Goal: Information Seeking & Learning: Learn about a topic

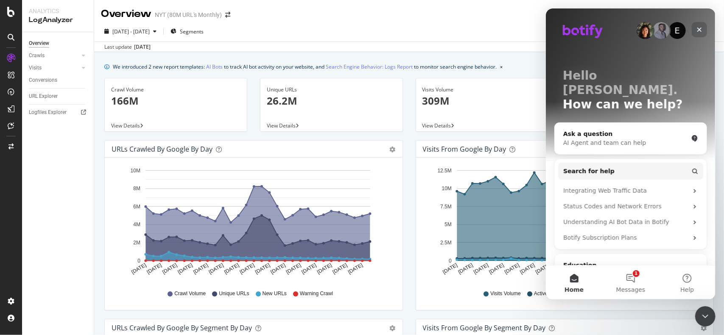
click at [700, 30] on icon "Close" at bounding box center [698, 29] width 7 height 7
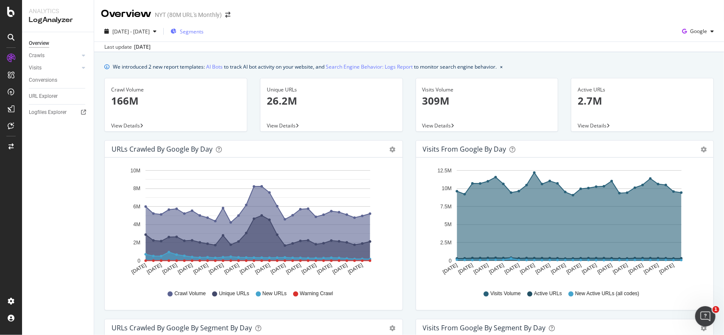
click at [203, 33] on span "Segments" at bounding box center [192, 31] width 24 height 7
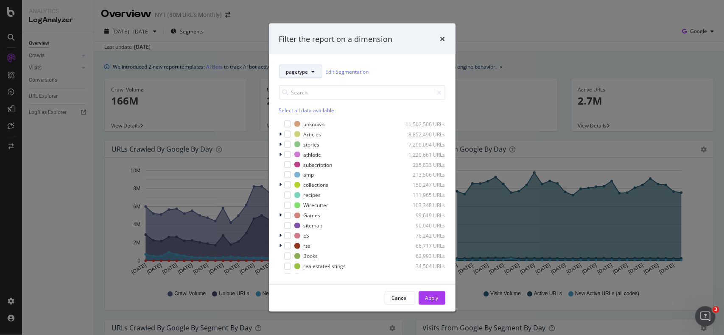
click at [308, 71] on button "pagetype" at bounding box center [300, 72] width 43 height 14
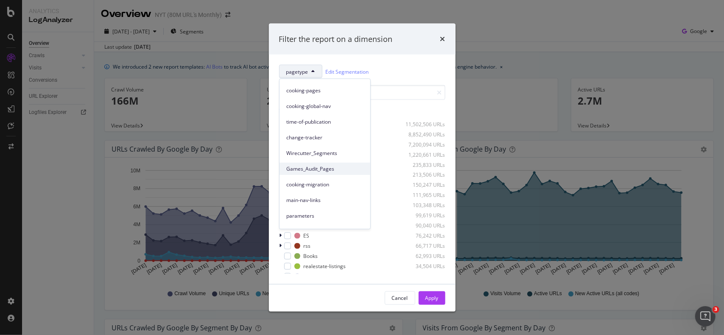
scroll to position [127, 0]
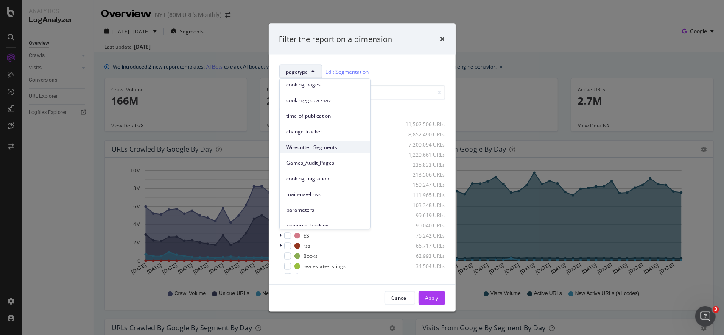
click at [337, 147] on span "Wirecutter_Segments" at bounding box center [324, 148] width 77 height 8
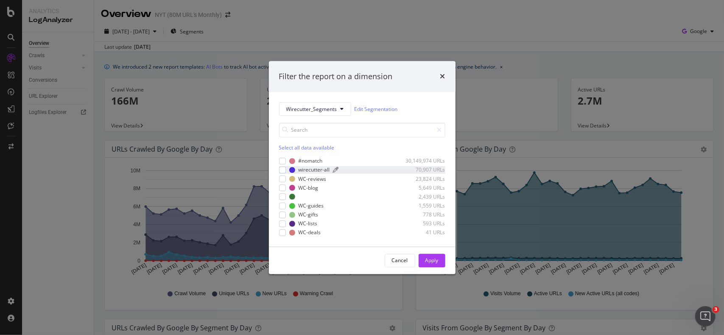
click at [355, 172] on div "modal" at bounding box center [366, 169] width 67 height 5
click at [426, 256] on div "Apply" at bounding box center [431, 260] width 13 height 13
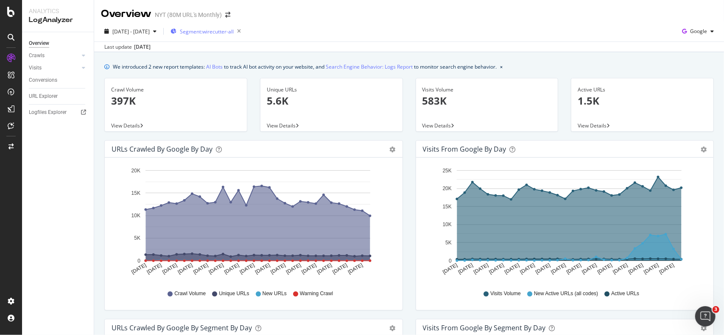
click at [215, 37] on div "Segment: wirecutter-all" at bounding box center [207, 31] width 74 height 12
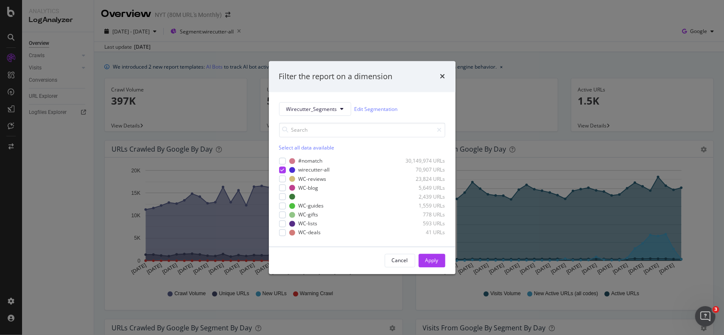
click at [194, 64] on div "Filter the report on a dimension Wirecutter_Segments Edit Segmentation Select a…" at bounding box center [362, 167] width 724 height 335
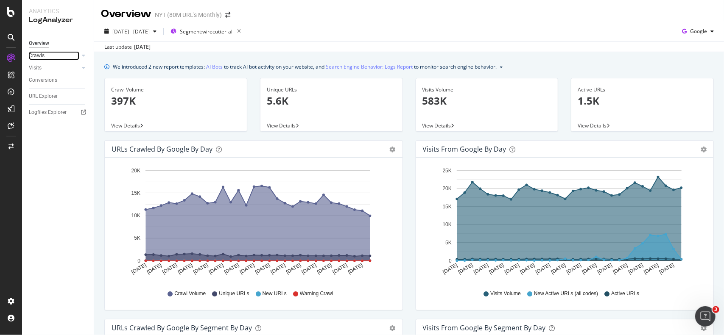
click at [73, 56] on div at bounding box center [75, 55] width 8 height 8
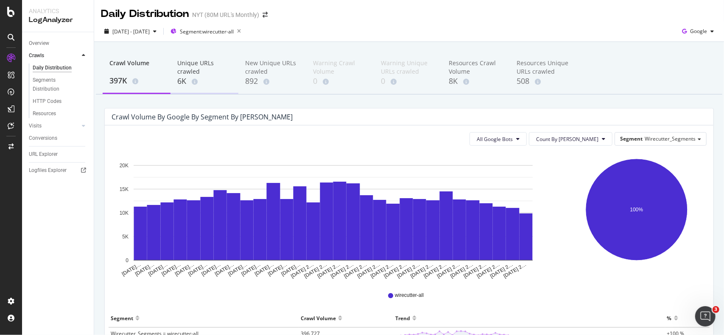
click at [217, 81] on div "6K" at bounding box center [204, 81] width 54 height 11
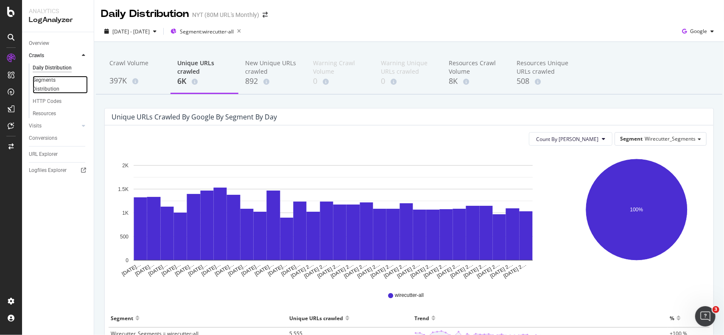
click at [81, 86] on div at bounding box center [84, 85] width 8 height 8
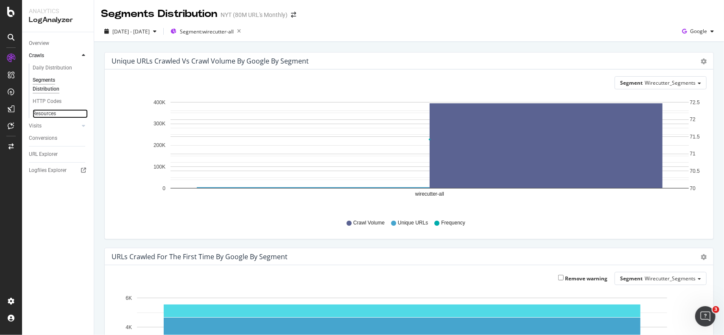
click at [59, 112] on link "Resources" at bounding box center [60, 113] width 55 height 9
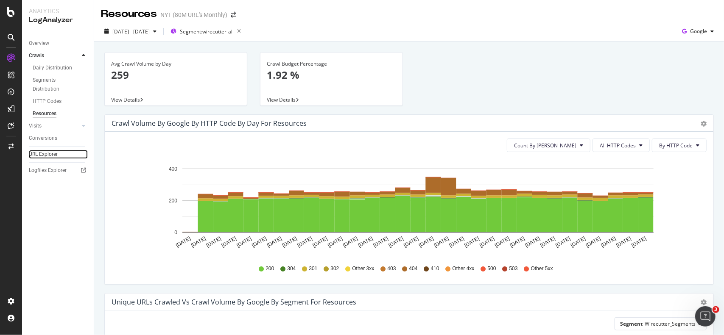
click at [62, 153] on link "URL Explorer" at bounding box center [58, 154] width 59 height 9
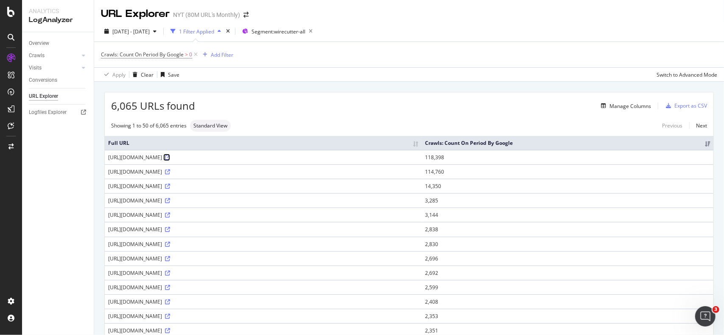
click at [170, 160] on link at bounding box center [167, 157] width 6 height 7
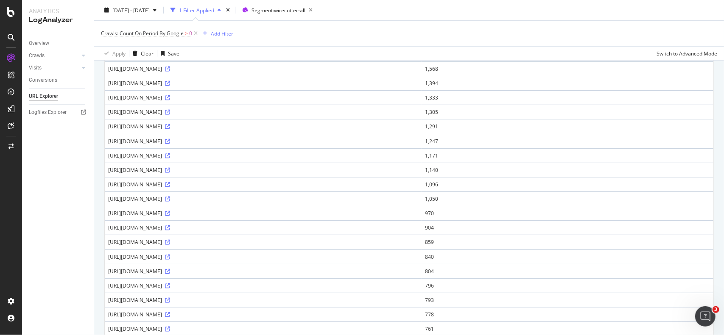
scroll to position [576, 0]
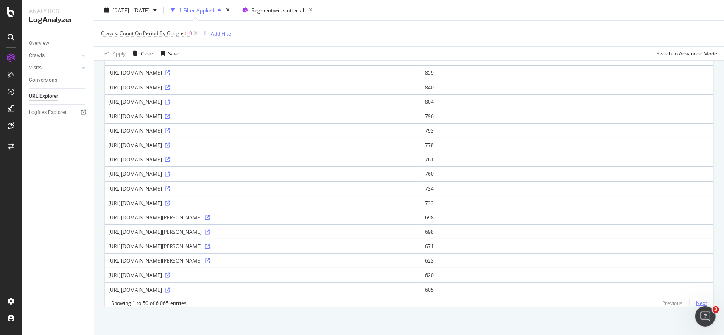
click at [690, 301] on link "Next" at bounding box center [698, 303] width 18 height 12
click at [670, 301] on link "Previous" at bounding box center [672, 303] width 34 height 12
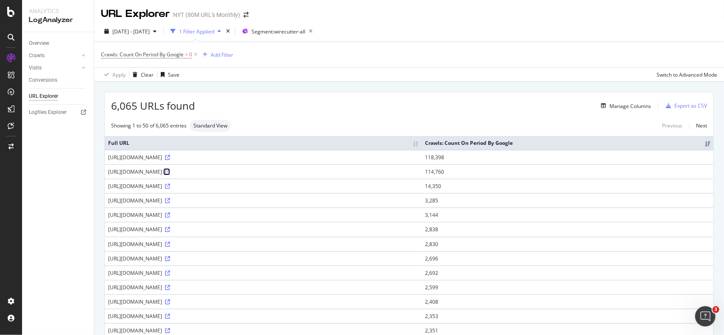
click at [170, 170] on icon at bounding box center [167, 172] width 5 height 5
click at [157, 37] on div "[DATE] - [DATE]" at bounding box center [130, 31] width 59 height 13
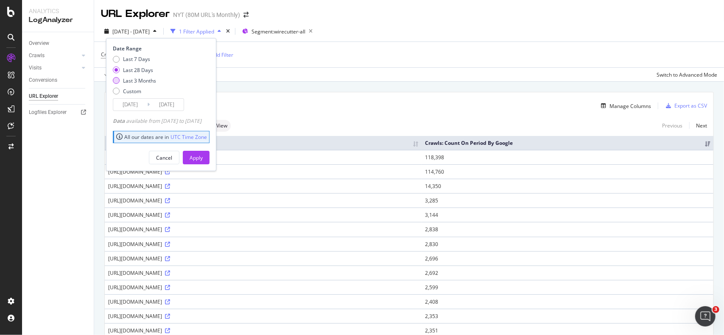
click at [128, 82] on div "Last 3 Months" at bounding box center [139, 80] width 33 height 7
type input "[DATE]"
click at [203, 156] on div "Apply" at bounding box center [195, 157] width 13 height 7
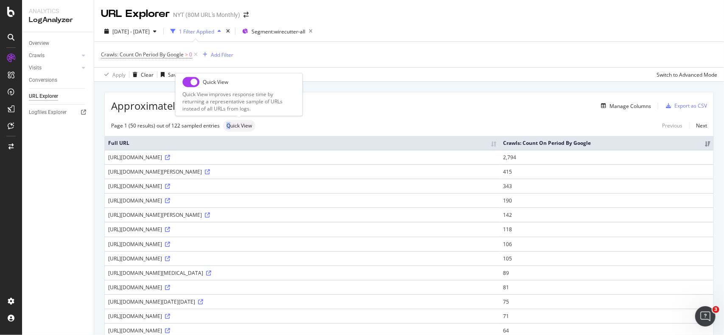
click at [228, 122] on div "Quick View" at bounding box center [239, 126] width 32 height 12
click at [230, 123] on span "Quick View" at bounding box center [238, 125] width 25 height 5
click at [196, 85] on input "checkbox" at bounding box center [190, 82] width 17 height 10
checkbox input "true"
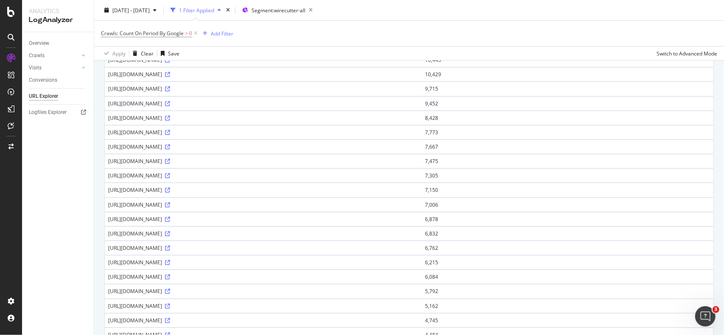
scroll to position [212, 0]
click at [170, 175] on icon at bounding box center [167, 177] width 5 height 5
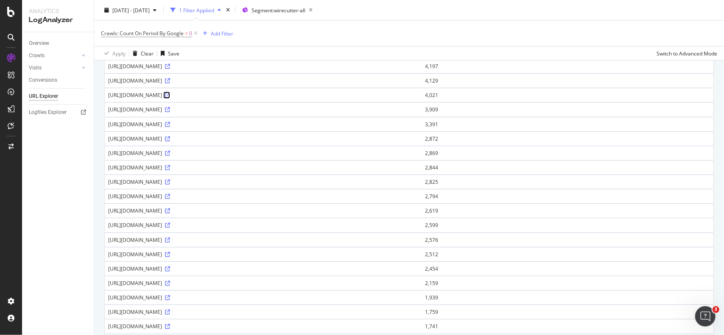
click at [170, 93] on icon at bounding box center [167, 95] width 5 height 5
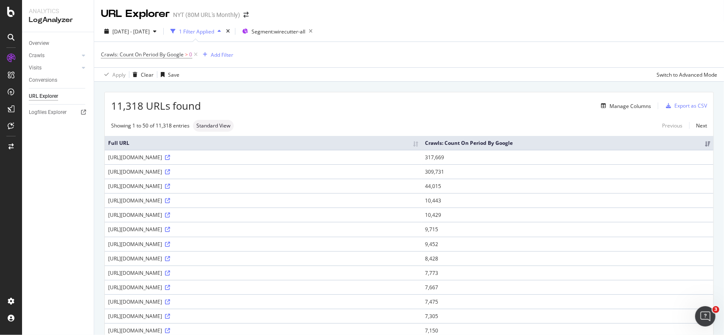
drag, startPoint x: 108, startPoint y: 158, endPoint x: 212, endPoint y: 159, distance: 104.3
click at [212, 159] on div "[URL][DOMAIN_NAME]" at bounding box center [263, 157] width 310 height 7
copy div "[URL][DOMAIN_NAME]"
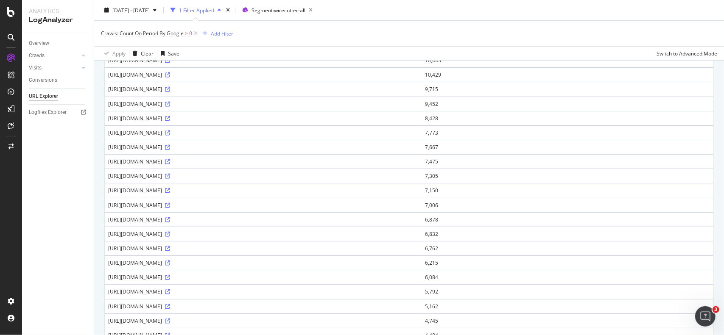
scroll to position [170, 0]
click at [170, 231] on icon at bounding box center [167, 233] width 5 height 5
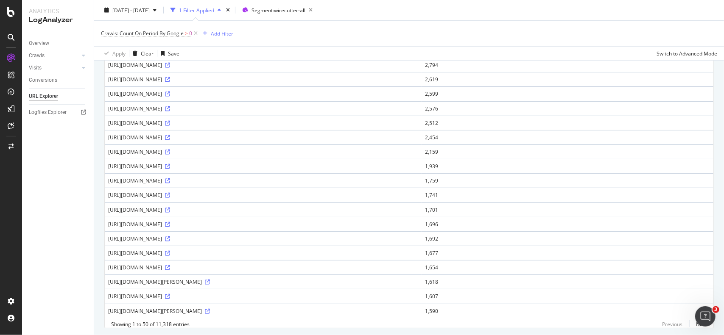
scroll to position [576, 0]
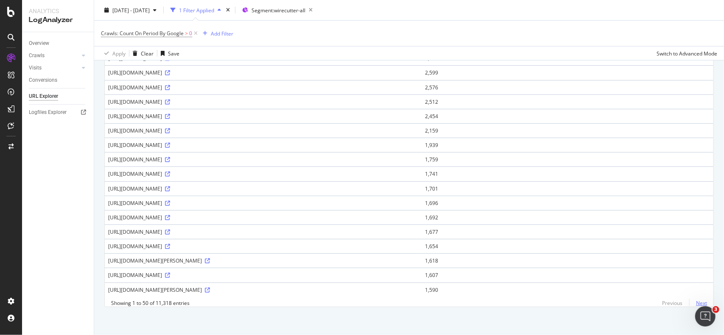
click at [693, 300] on link "Next" at bounding box center [698, 303] width 18 height 12
click at [692, 300] on link "Next" at bounding box center [698, 303] width 18 height 12
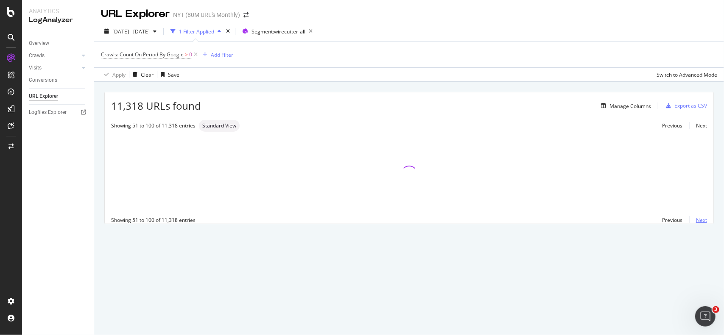
scroll to position [0, 0]
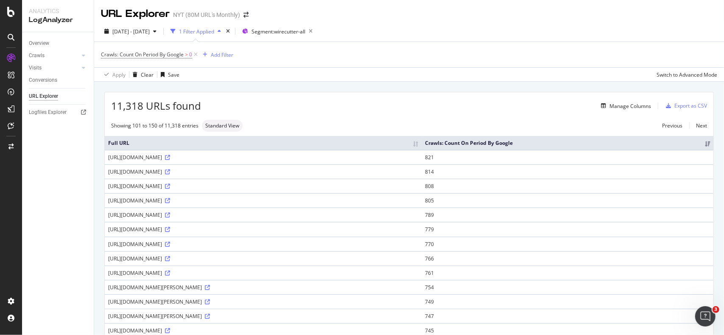
drag, startPoint x: 175, startPoint y: 242, endPoint x: 109, endPoint y: 245, distance: 66.2
click at [109, 245] on div "[URL][DOMAIN_NAME]" at bounding box center [263, 244] width 310 height 7
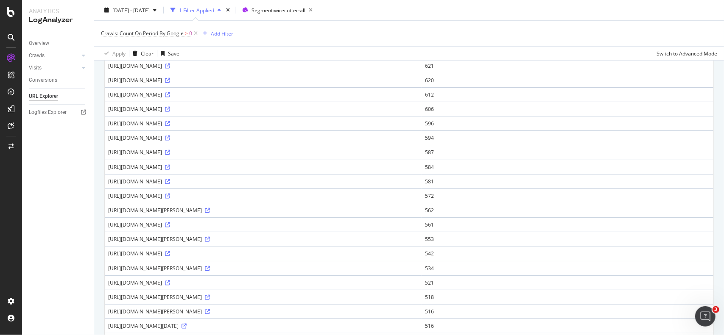
scroll to position [576, 0]
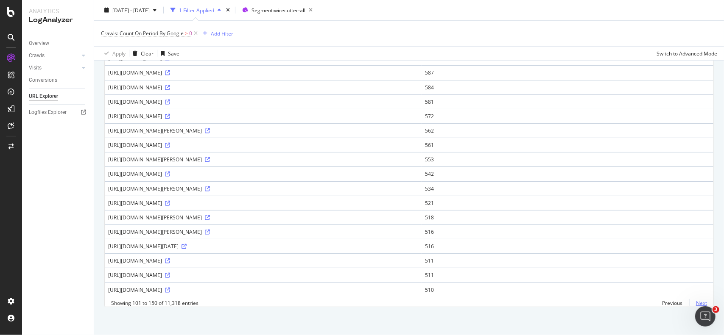
click at [689, 299] on link "Next" at bounding box center [698, 303] width 18 height 12
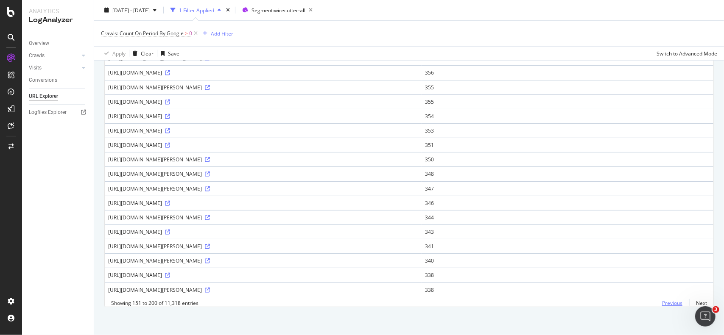
click at [667, 303] on link "Previous" at bounding box center [672, 303] width 34 height 12
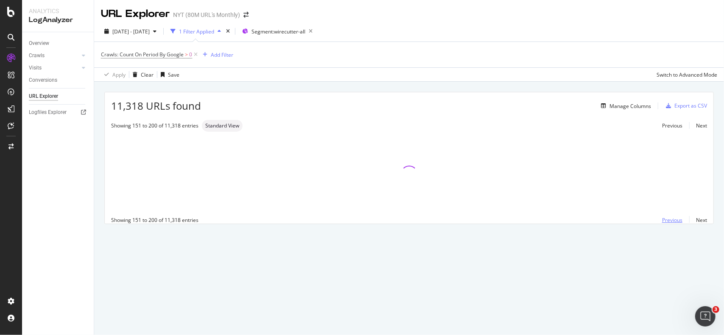
click at [673, 222] on link "Previous" at bounding box center [672, 220] width 34 height 12
click at [215, 304] on div "URL Explorer NYT (80M URL's Monthly) [DATE] - [DATE] 1 Filter Applied Segment: …" at bounding box center [408, 167] width 629 height 335
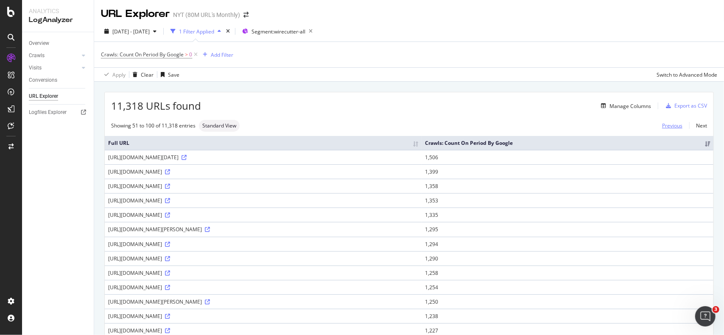
click at [670, 126] on link "Previous" at bounding box center [672, 126] width 34 height 12
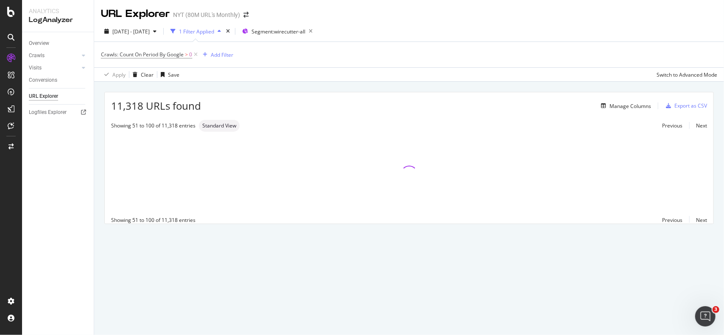
click at [179, 259] on div "URL Explorer NYT (80M URL's Monthly) [DATE] - [DATE] 1 Filter Applied Segment: …" at bounding box center [408, 167] width 629 height 335
click at [659, 128] on link "Previous" at bounding box center [672, 126] width 34 height 12
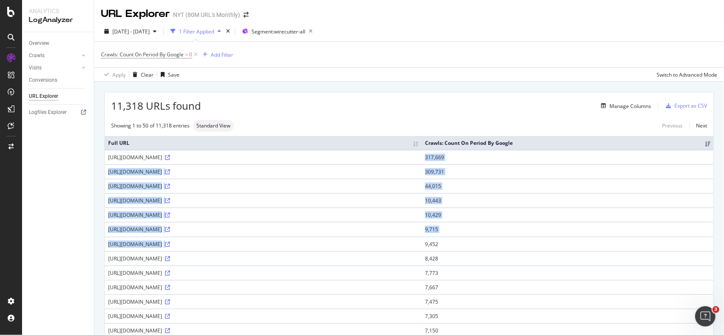
drag, startPoint x: 496, startPoint y: 241, endPoint x: 502, endPoint y: 152, distance: 89.3
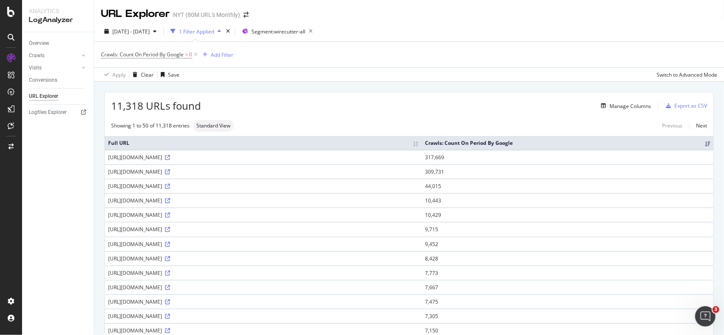
click at [491, 130] on div "Showing 1 to 50 of 11,318 entries Standard View Previous Next" at bounding box center [409, 126] width 608 height 12
click at [60, 224] on div "Overview Crawls Daily Distribution Segments Distribution HTTP Codes Resources V…" at bounding box center [58, 183] width 72 height 303
click at [54, 239] on div "Overview Crawls Daily Distribution Segments Distribution HTTP Codes Resources V…" at bounding box center [58, 183] width 72 height 303
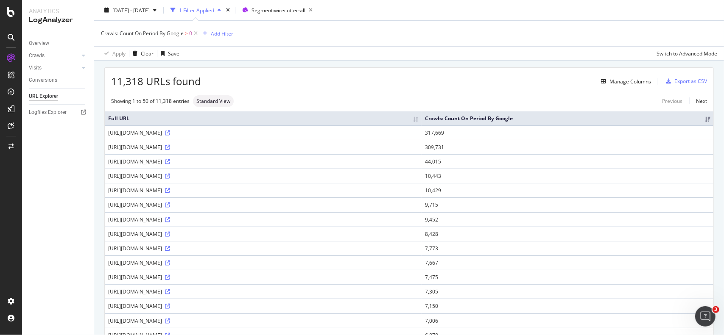
scroll to position [85, 0]
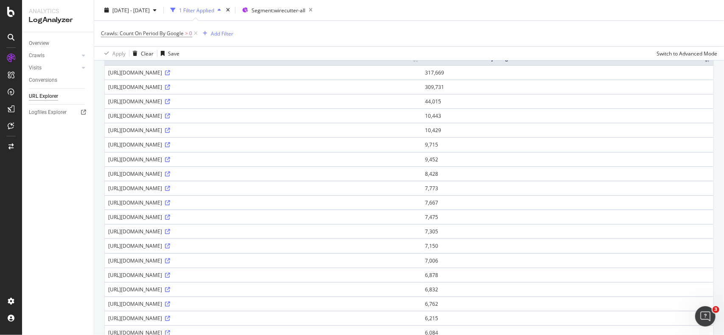
click at [78, 187] on div "Overview Crawls Daily Distribution Segments Distribution HTTP Codes Resources V…" at bounding box center [58, 183] width 72 height 303
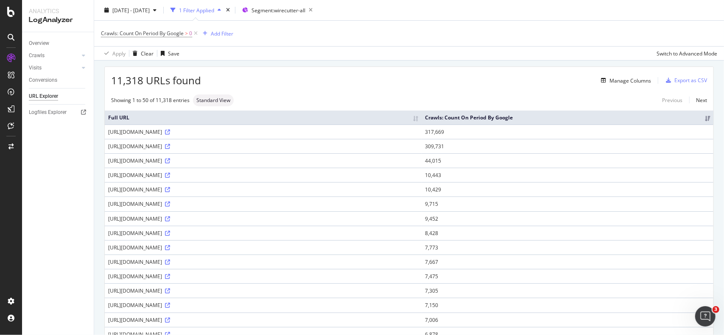
scroll to position [0, 0]
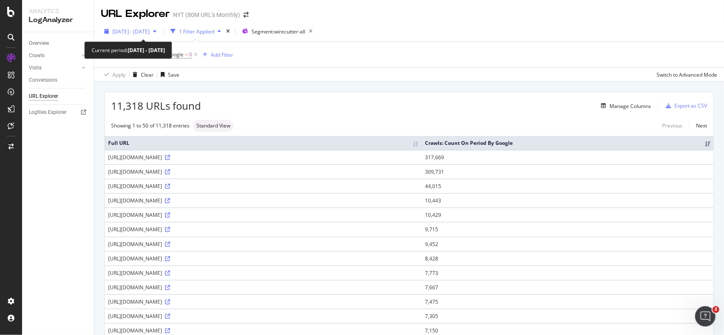
click at [150, 31] on span "[DATE] - [DATE]" at bounding box center [130, 31] width 37 height 7
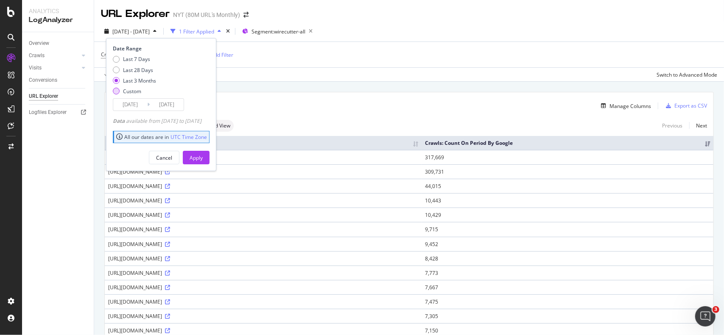
click at [127, 93] on div "Custom" at bounding box center [132, 91] width 18 height 7
click at [139, 109] on input "[DATE]" at bounding box center [130, 105] width 34 height 12
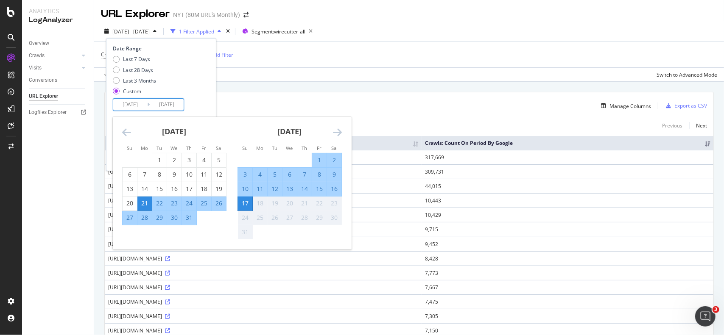
click at [123, 133] on icon "Move backward to switch to the previous month." at bounding box center [126, 132] width 9 height 10
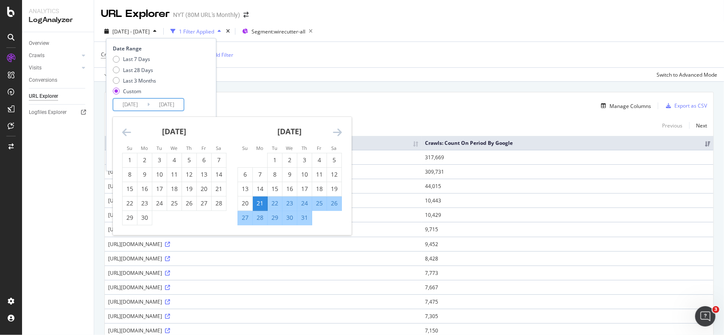
click at [123, 133] on icon "Move backward to switch to the previous month." at bounding box center [126, 132] width 9 height 10
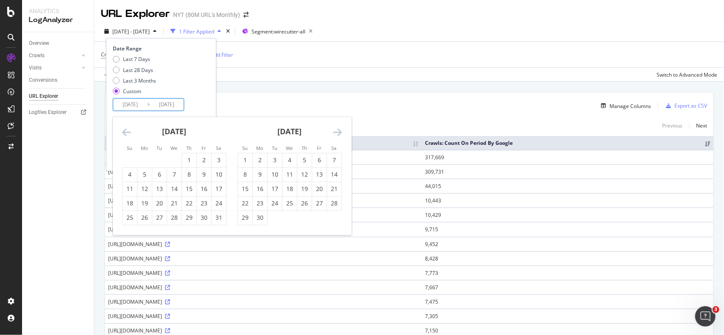
click at [123, 133] on icon "Move backward to switch to the previous month." at bounding box center [126, 132] width 9 height 10
click at [163, 159] on td "Calendar" at bounding box center [159, 160] width 15 height 14
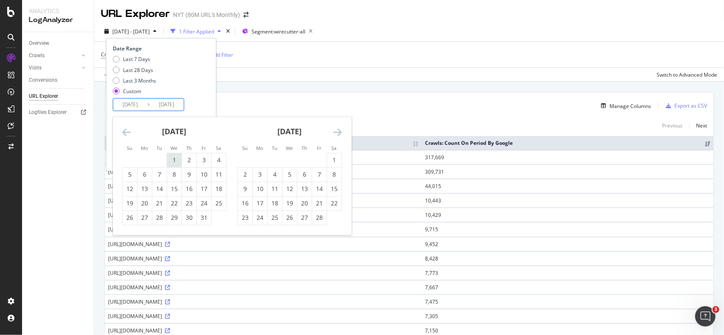
click at [167, 161] on div "1" at bounding box center [174, 160] width 14 height 8
type input "[DATE]"
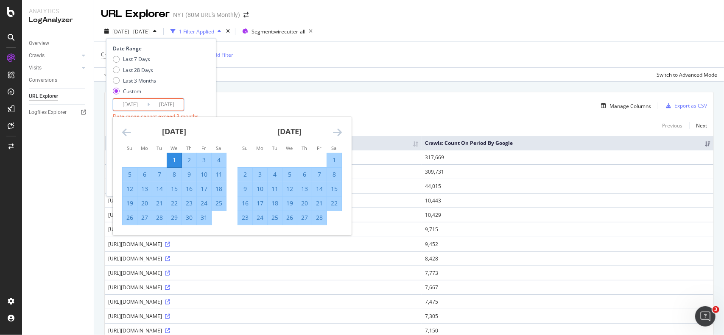
click at [336, 132] on icon "Move forward to switch to the next month." at bounding box center [337, 132] width 9 height 10
click at [264, 228] on div "31" at bounding box center [260, 233] width 14 height 14
type input "[DATE]"
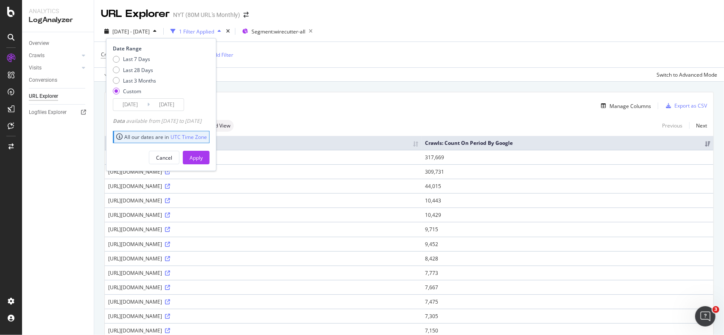
drag, startPoint x: 217, startPoint y: 157, endPoint x: 236, endPoint y: 151, distance: 20.1
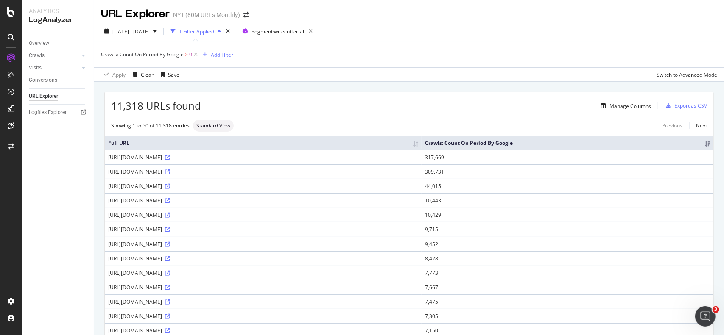
drag, startPoint x: 236, startPoint y: 151, endPoint x: 223, endPoint y: 154, distance: 13.2
drag, startPoint x: 223, startPoint y: 154, endPoint x: 204, endPoint y: 77, distance: 79.9
click at [204, 77] on div "Apply Clear Save Switch to Advanced Mode" at bounding box center [408, 74] width 629 height 14
click at [160, 32] on div "button" at bounding box center [155, 31] width 10 height 5
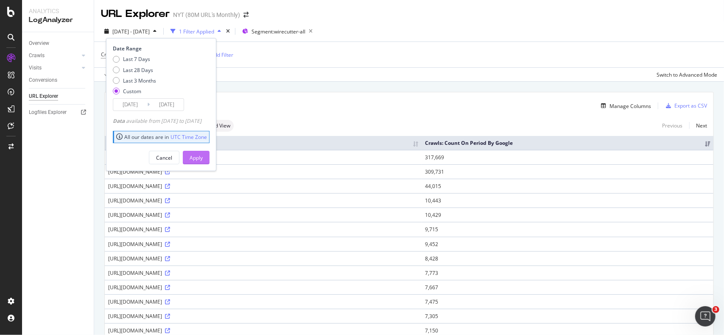
click at [203, 159] on div "Apply" at bounding box center [195, 157] width 13 height 7
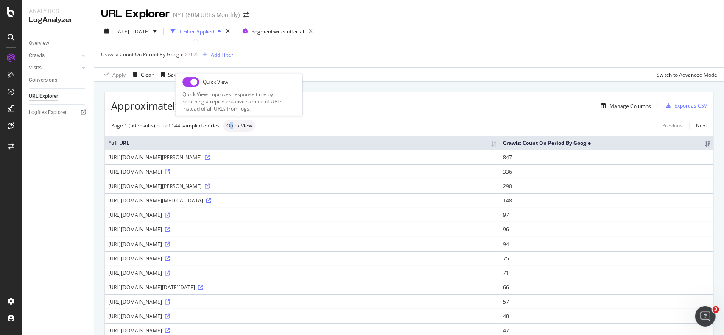
click at [231, 130] on div "Quick View" at bounding box center [239, 126] width 32 height 12
click at [194, 86] on input "checkbox" at bounding box center [190, 82] width 17 height 10
checkbox input "true"
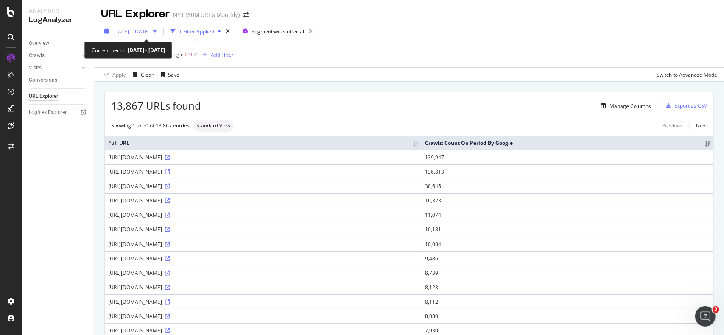
click at [150, 28] on span "[DATE] - [DATE]" at bounding box center [130, 31] width 37 height 7
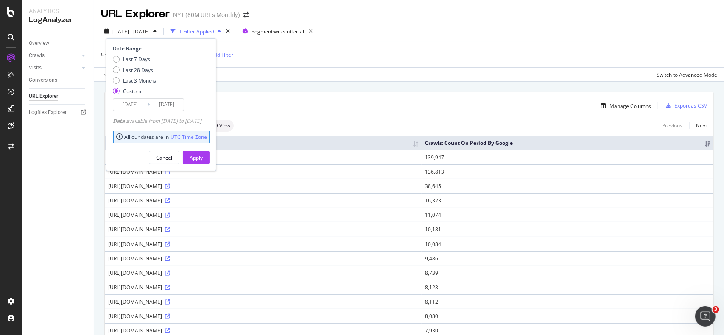
click at [136, 106] on input "[DATE]" at bounding box center [130, 105] width 34 height 12
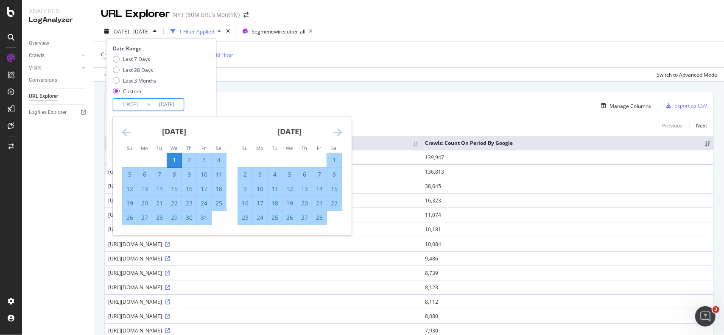
click at [125, 131] on icon "Move backward to switch to the previous month." at bounding box center [126, 132] width 9 height 10
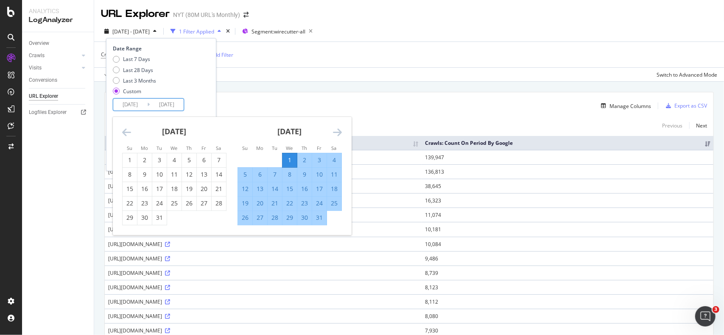
click at [125, 131] on icon "Move backward to switch to the previous month." at bounding box center [126, 132] width 9 height 10
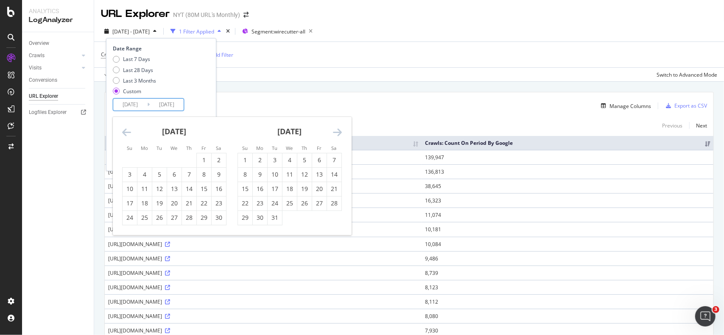
click at [125, 131] on icon "Move backward to switch to the previous month." at bounding box center [126, 132] width 9 height 10
click at [162, 160] on div "1" at bounding box center [159, 160] width 14 height 8
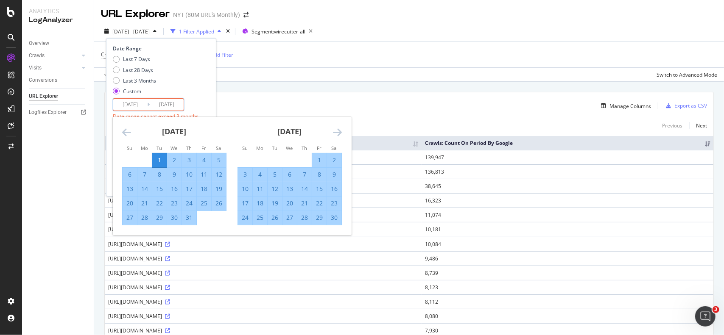
type input "[DATE]"
click at [178, 108] on input "[DATE]" at bounding box center [167, 105] width 34 height 12
click at [336, 134] on icon "Move forward to switch to the next month." at bounding box center [337, 132] width 9 height 10
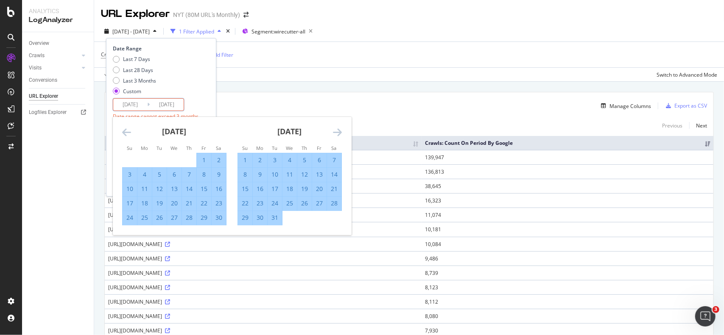
click at [270, 215] on div "31" at bounding box center [274, 218] width 14 height 8
type input "[DATE]"
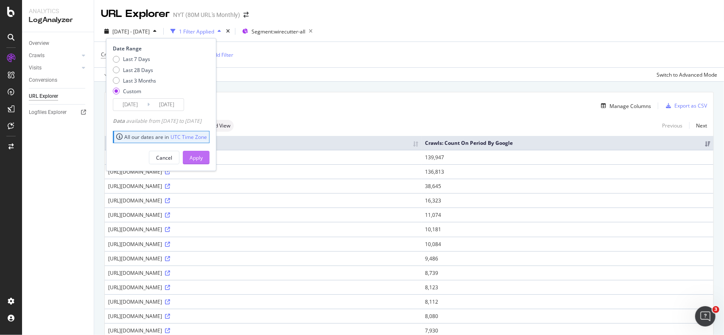
click at [203, 154] on div "Apply" at bounding box center [195, 157] width 13 height 7
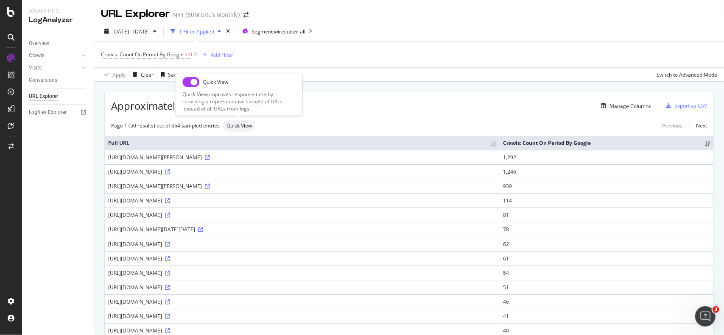
click at [198, 84] on input "checkbox" at bounding box center [190, 82] width 17 height 10
checkbox input "true"
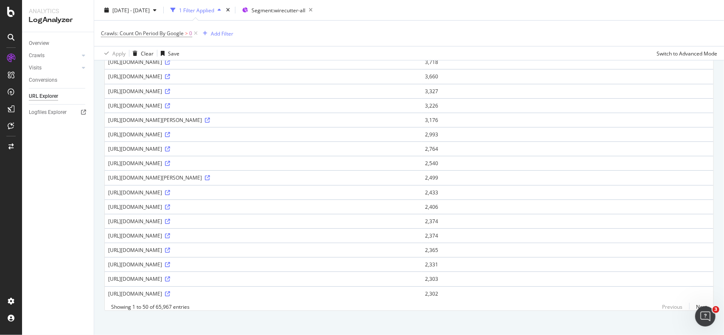
scroll to position [576, 0]
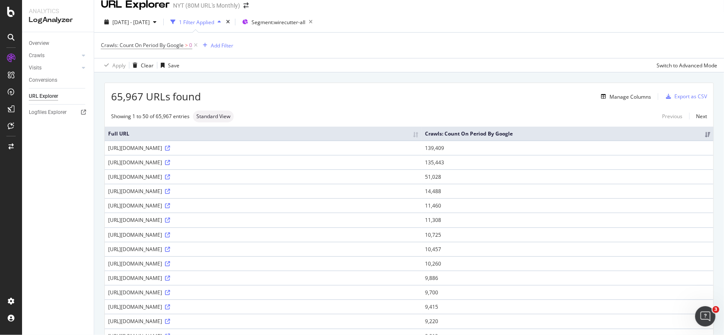
scroll to position [0, 0]
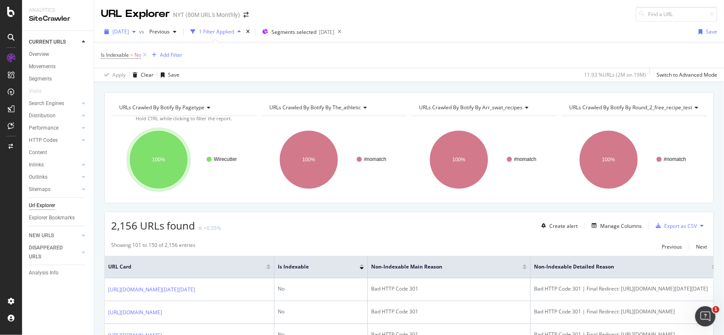
click at [129, 28] on span "2025 Aug. 4th" at bounding box center [120, 31] width 17 height 7
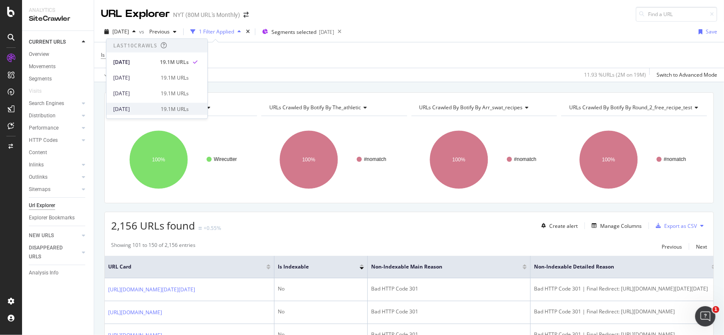
scroll to position [127, 0]
